Goal: Navigation & Orientation: Find specific page/section

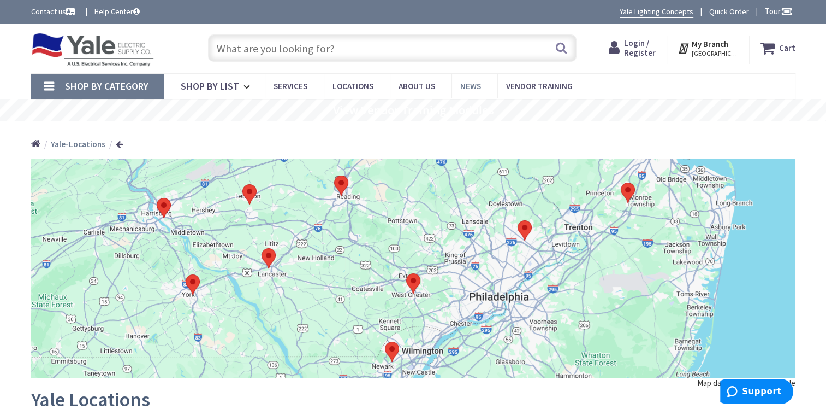
click at [478, 86] on link "News" at bounding box center [475, 86] width 46 height 25
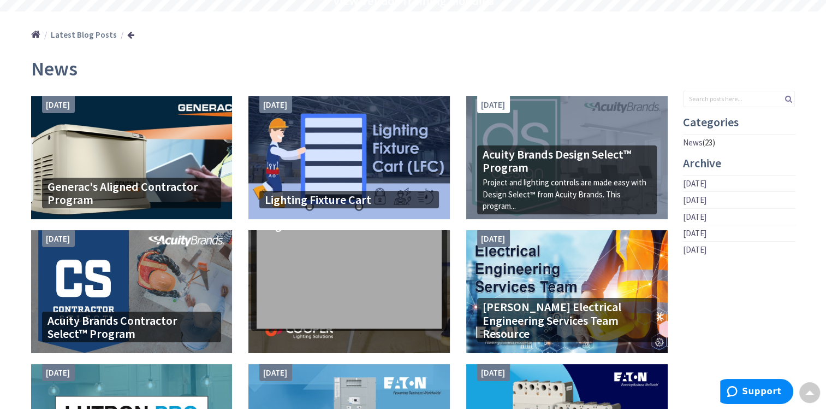
scroll to position [55, 0]
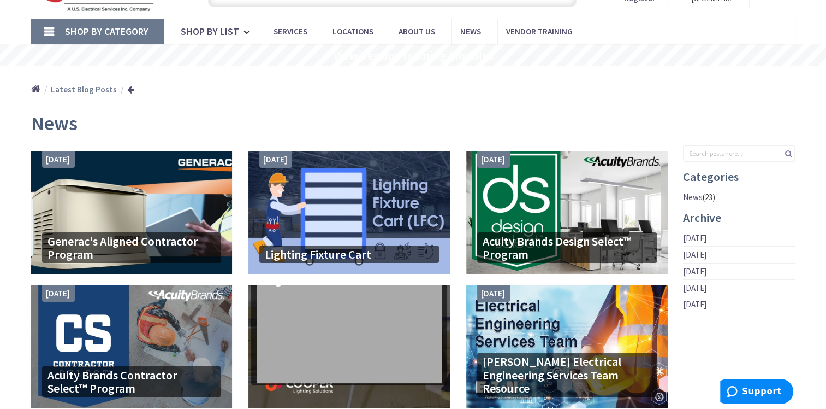
click at [695, 196] on link "News" at bounding box center [693, 196] width 20 height 11
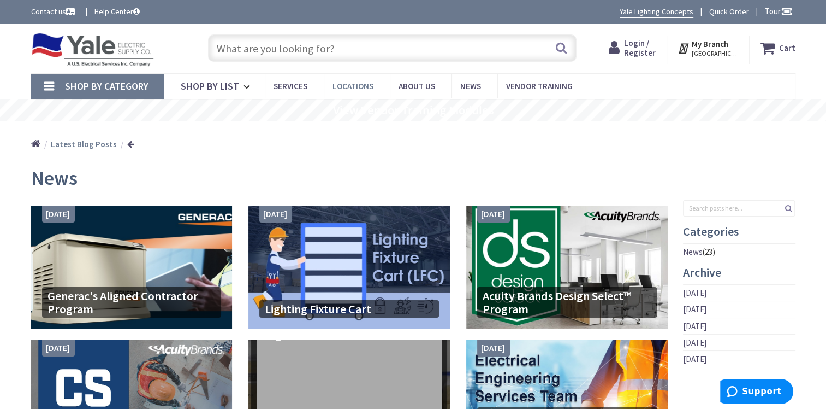
click at [357, 82] on span "Locations" at bounding box center [353, 86] width 41 height 10
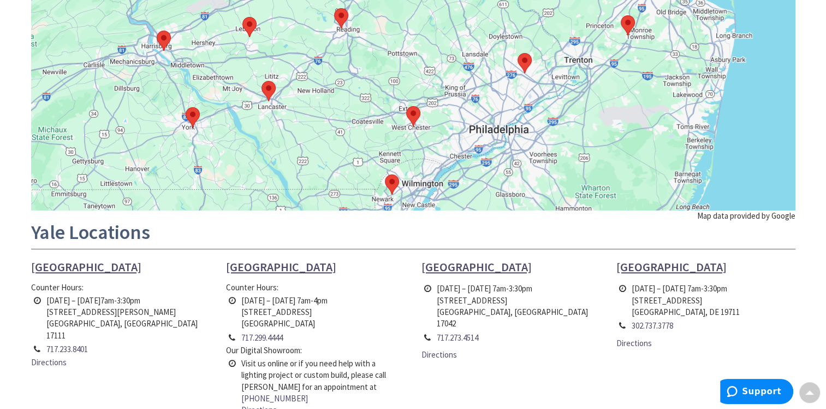
scroll to position [164, 0]
